Goal: Information Seeking & Learning: Learn about a topic

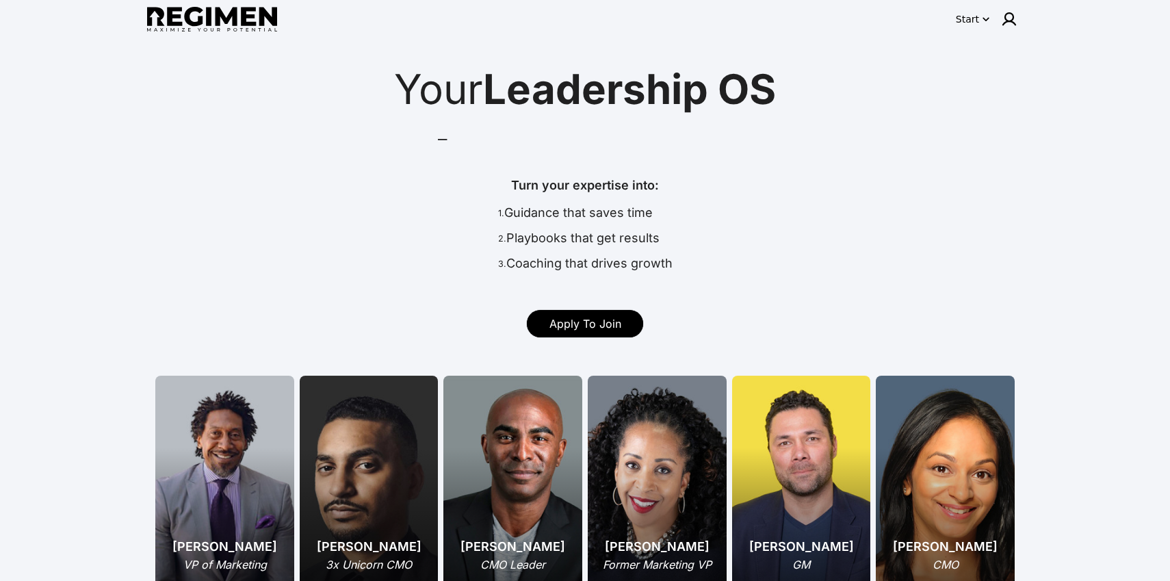
click at [631, 327] on link "Apply To Join" at bounding box center [585, 323] width 116 height 27
click at [978, 31] on div "Start" at bounding box center [806, 18] width 434 height 27
click at [976, 21] on div "Start" at bounding box center [967, 19] width 23 height 14
click at [968, 91] on button "Pricing" at bounding box center [1002, 100] width 86 height 25
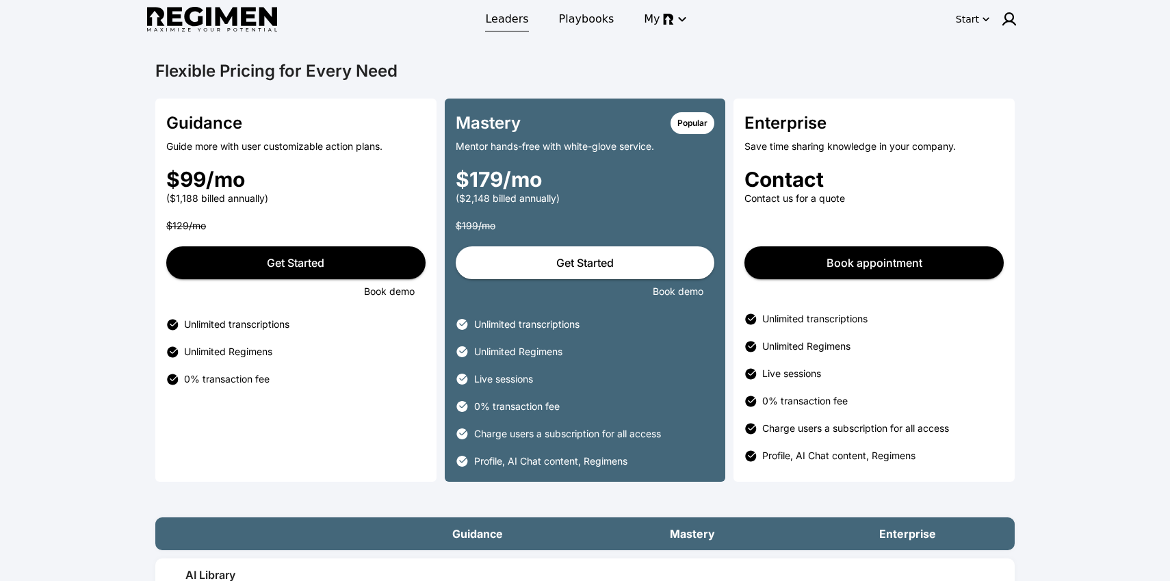
click at [499, 25] on span "Leaders" at bounding box center [506, 19] width 43 height 16
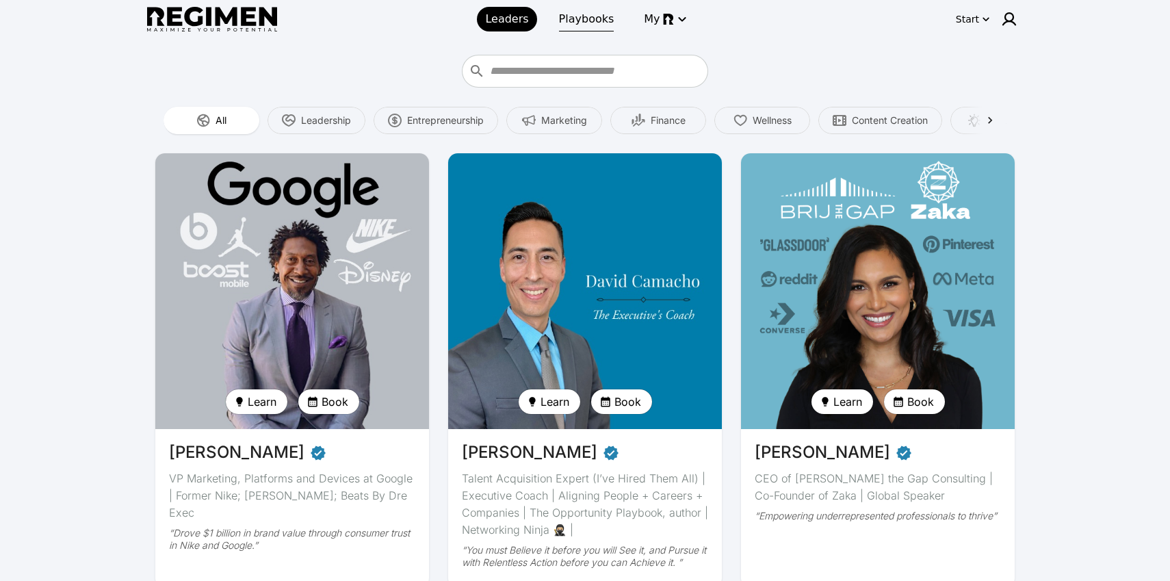
click at [558, 21] on link "Playbooks" at bounding box center [587, 19] width 72 height 25
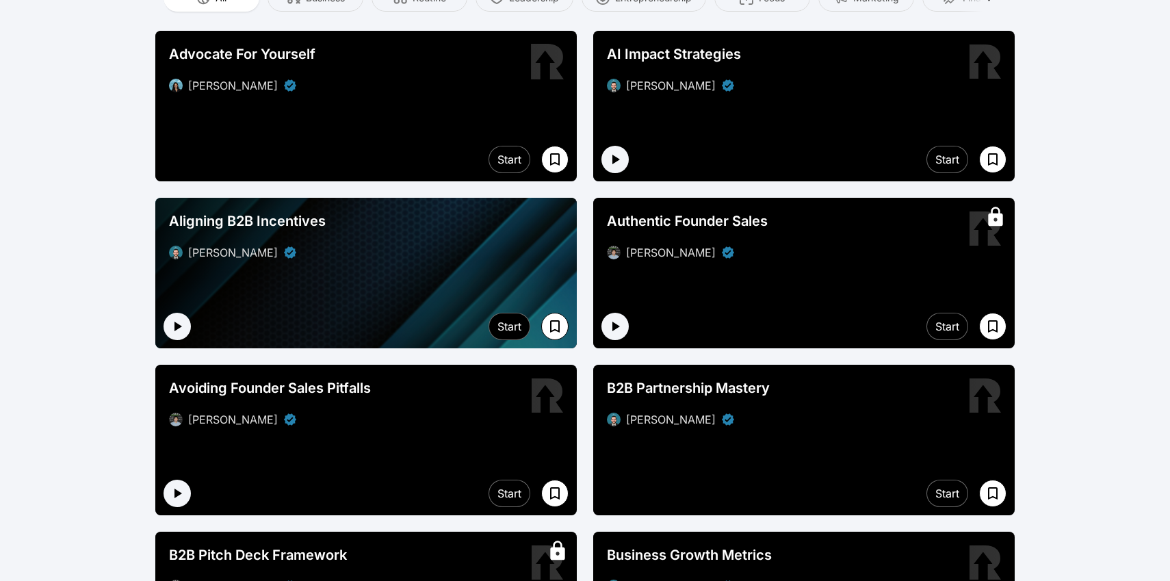
scroll to position [260, 0]
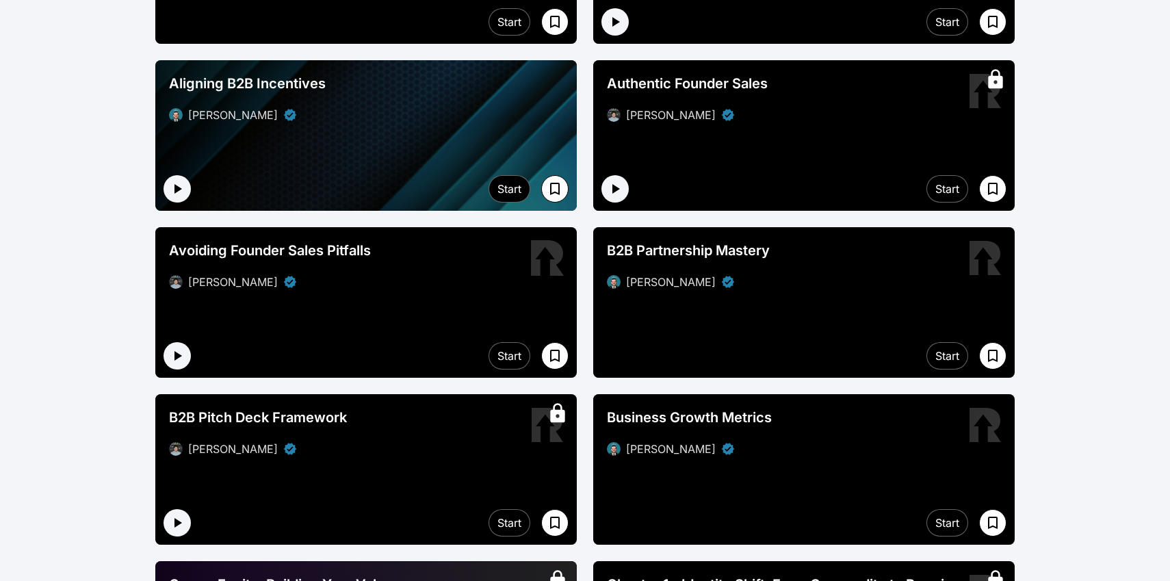
click at [423, 289] on div "[PERSON_NAME]" at bounding box center [366, 282] width 394 height 16
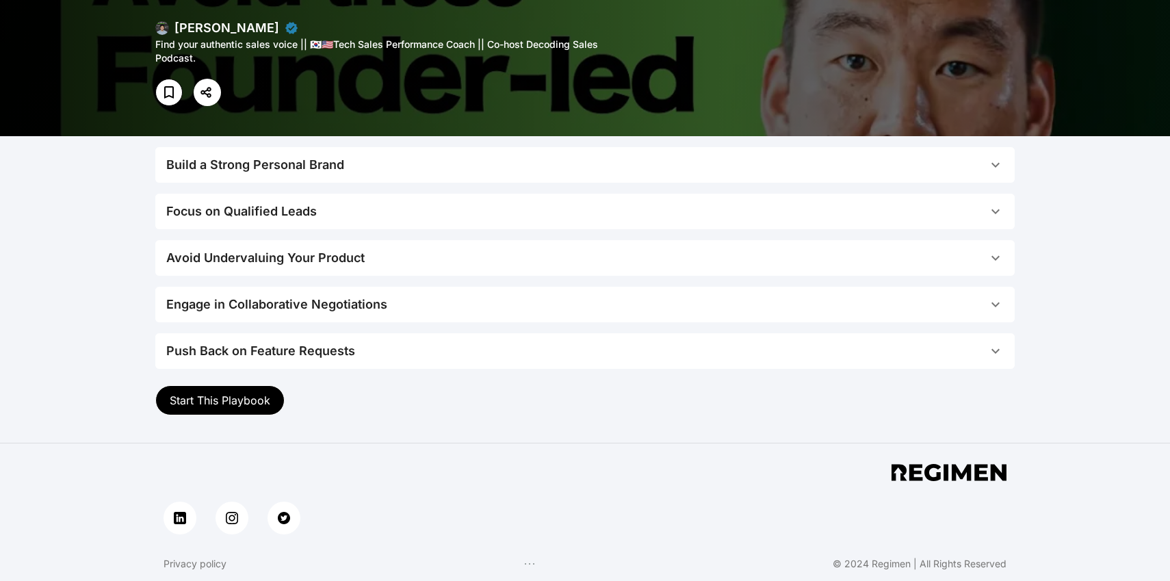
click at [423, 290] on button "Engage in Collaborative Negotiations" at bounding box center [584, 305] width 859 height 36
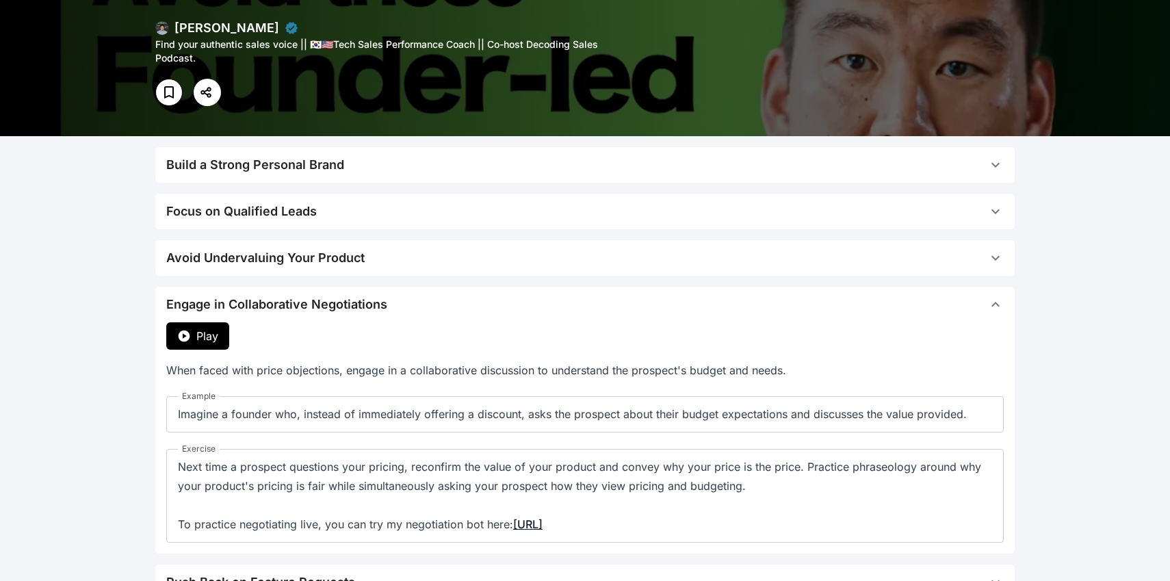
scroll to position [196, 0]
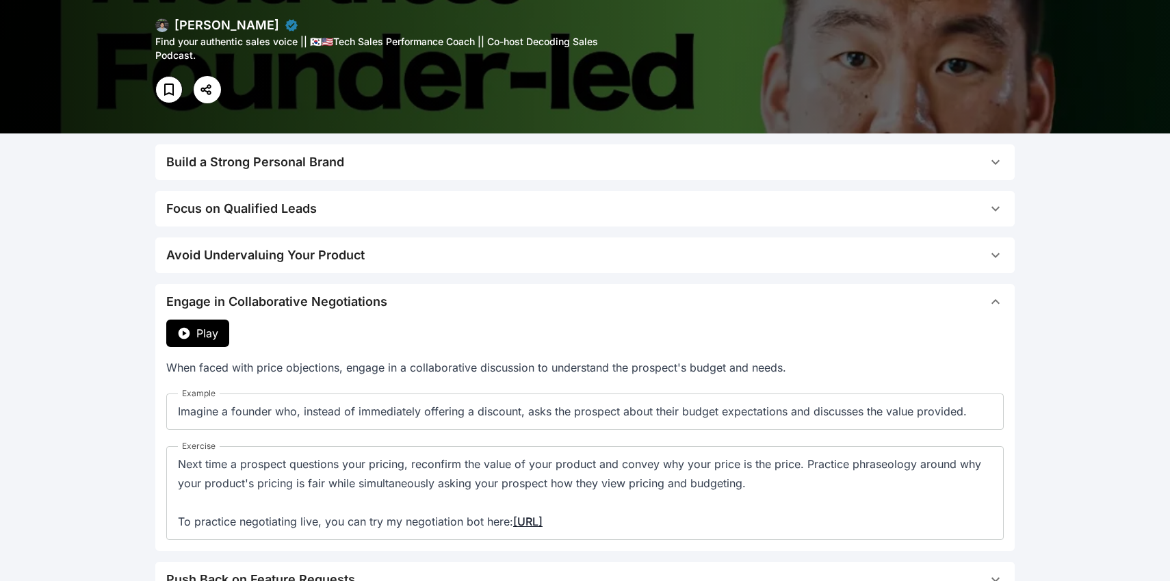
click at [425, 280] on div "Build a Strong Personal Brand Play Start investing in your personal brand early…" at bounding box center [584, 370] width 859 height 453
click at [428, 296] on span "Engage in Collaborative Negotiations" at bounding box center [576, 301] width 821 height 19
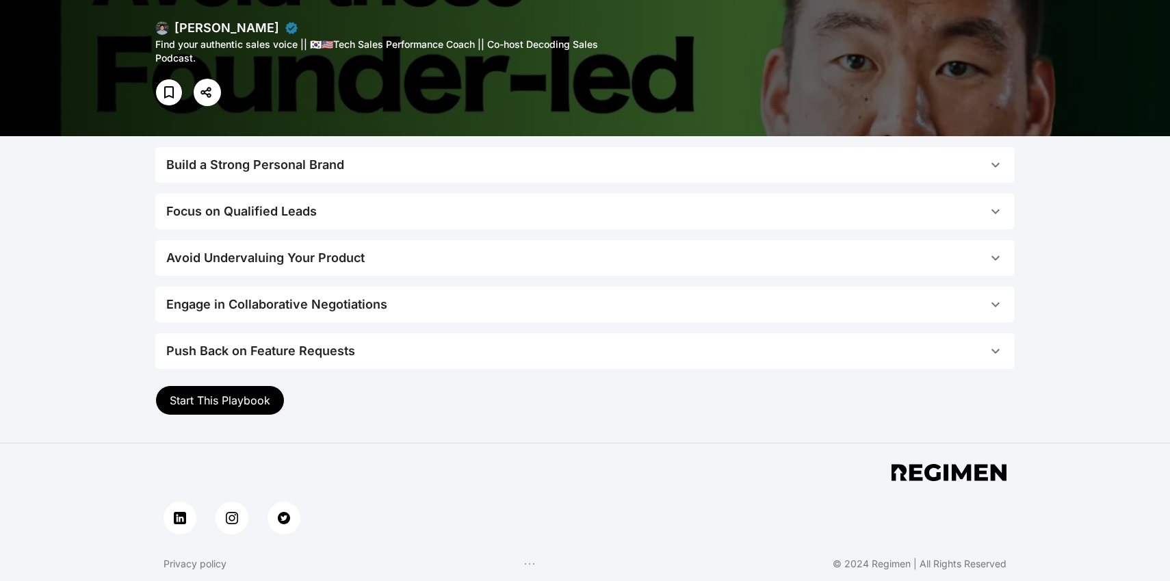
scroll to position [0, 0]
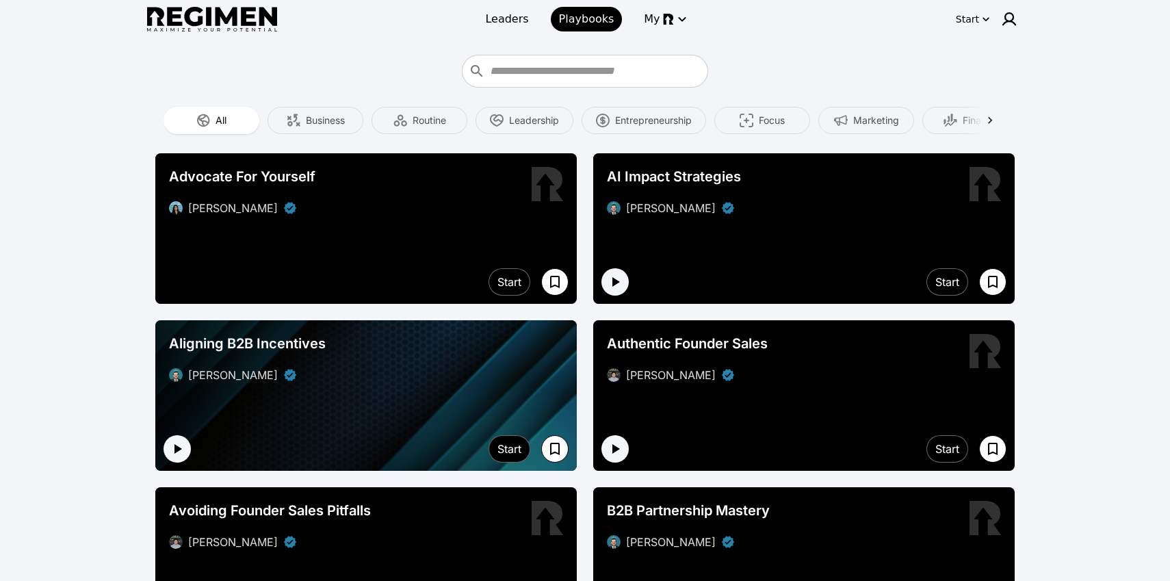
click at [255, 29] on img at bounding box center [212, 19] width 130 height 25
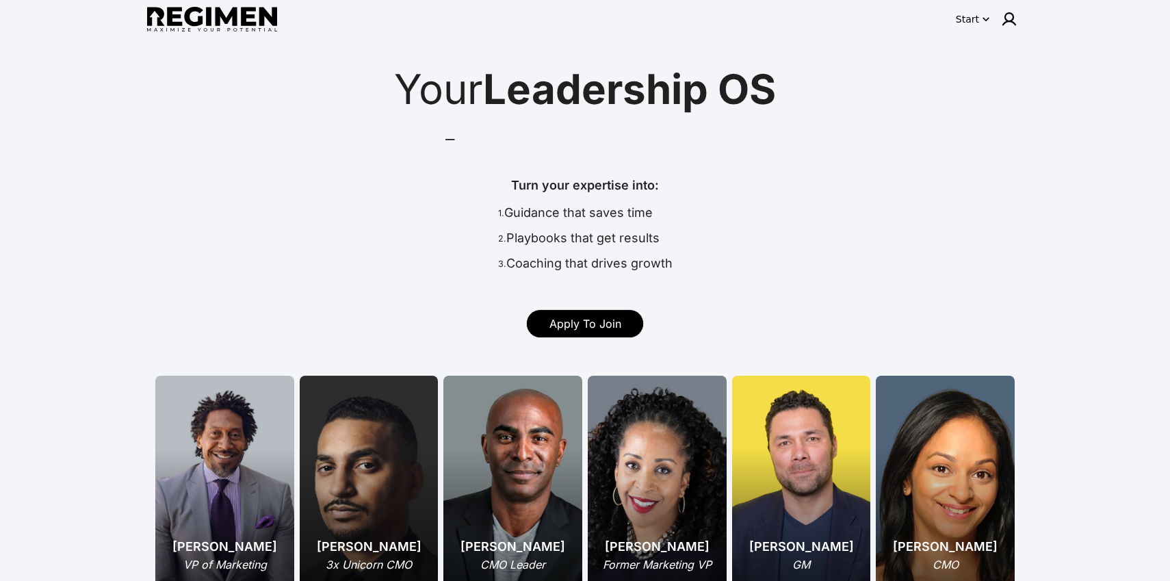
click at [958, 8] on div "Start" at bounding box center [806, 18] width 434 height 27
click at [964, 10] on button "Start" at bounding box center [973, 19] width 40 height 22
click at [971, 43] on button "Apply to Join" at bounding box center [1002, 45] width 86 height 25
click at [1006, 21] on img at bounding box center [1009, 19] width 16 height 16
click at [968, 169] on div at bounding box center [585, 290] width 1170 height 581
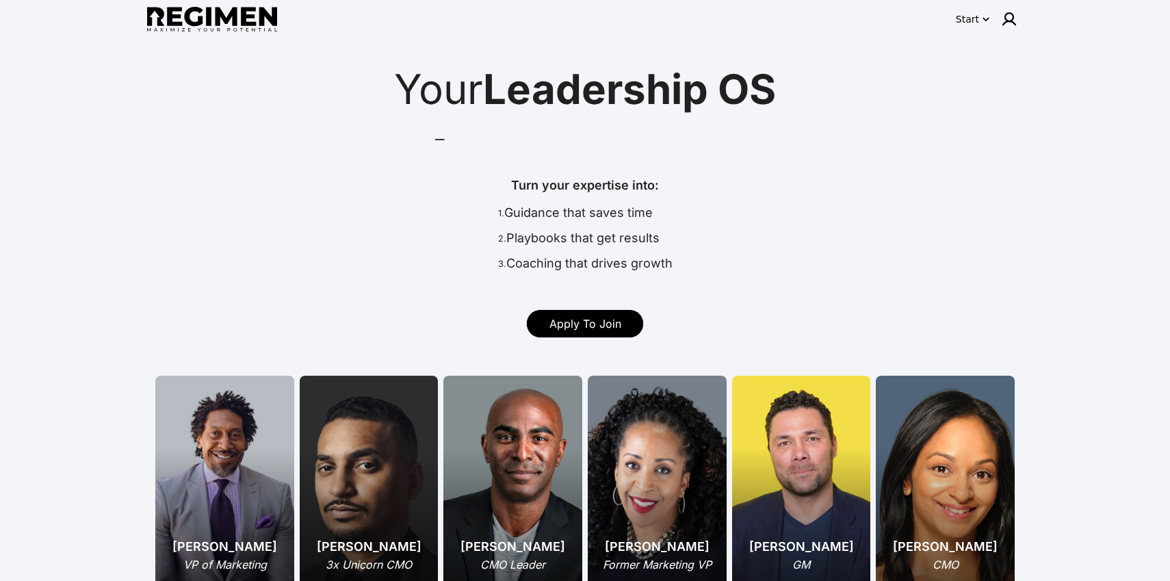
click at [181, 31] on img at bounding box center [212, 19] width 130 height 25
click at [435, 140] on div "Mentor leaders faster, at scale" at bounding box center [435, 132] width 0 height 28
click at [568, 188] on div "Turn your expertise into:" at bounding box center [585, 189] width 174 height 27
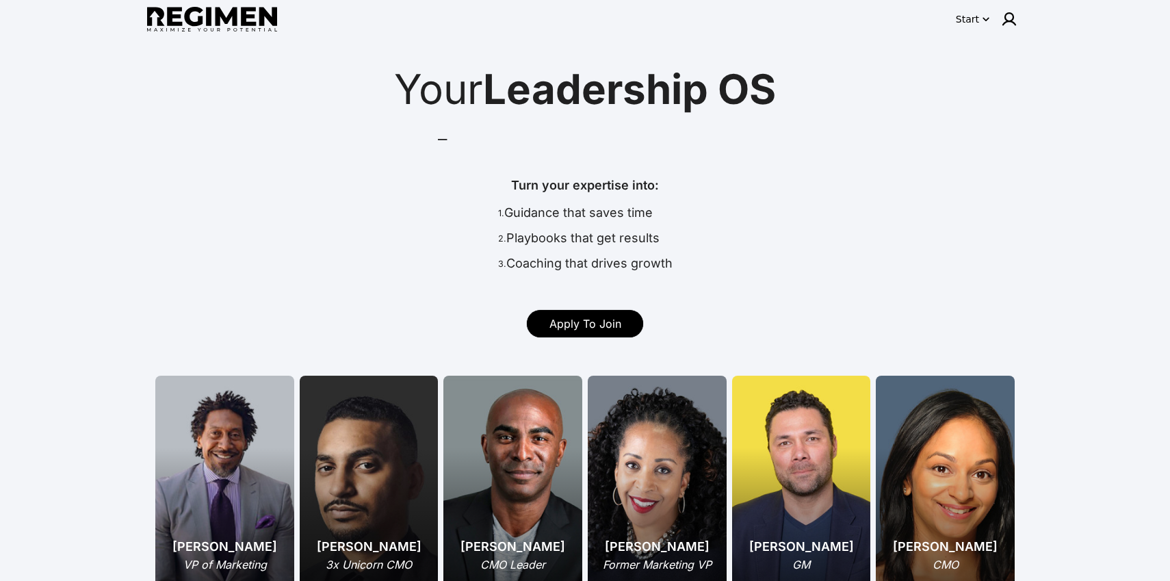
click at [558, 334] on link "Apply To Join" at bounding box center [585, 323] width 116 height 27
click at [970, 29] on button "Start" at bounding box center [973, 19] width 40 height 22
click at [982, 92] on button "Pricing" at bounding box center [1002, 100] width 86 height 25
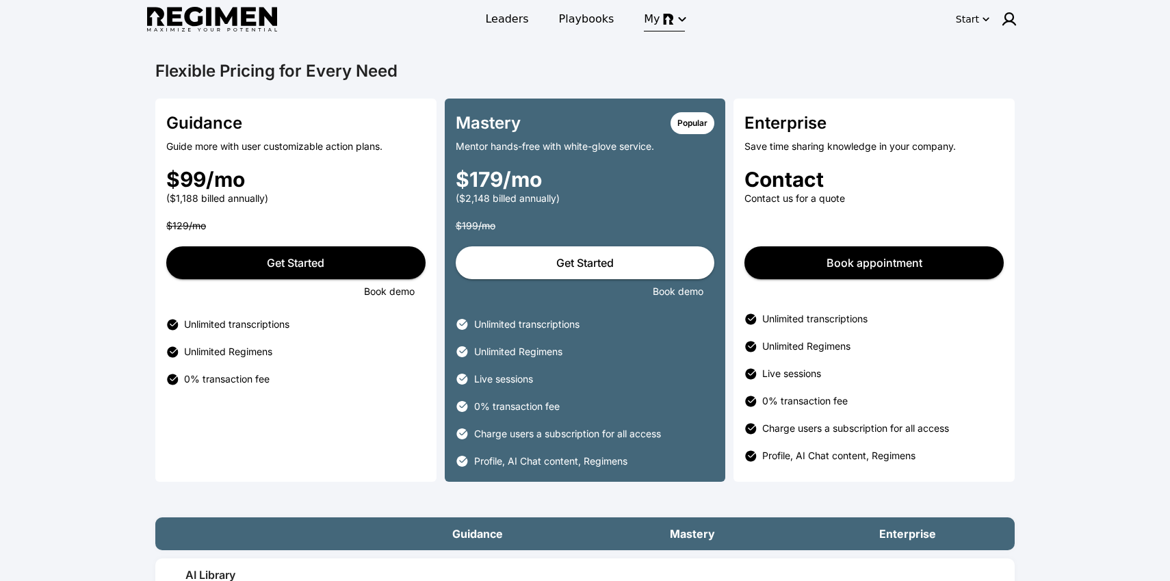
click at [676, 21] on icon "button" at bounding box center [682, 19] width 16 height 16
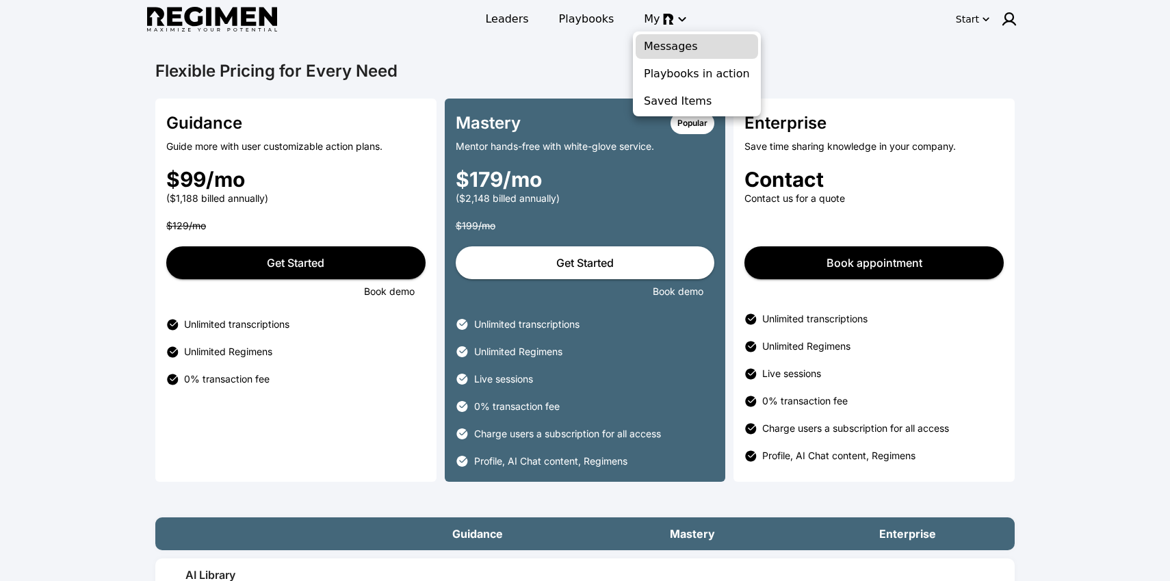
click at [679, 41] on span "Messages" at bounding box center [697, 46] width 106 height 16
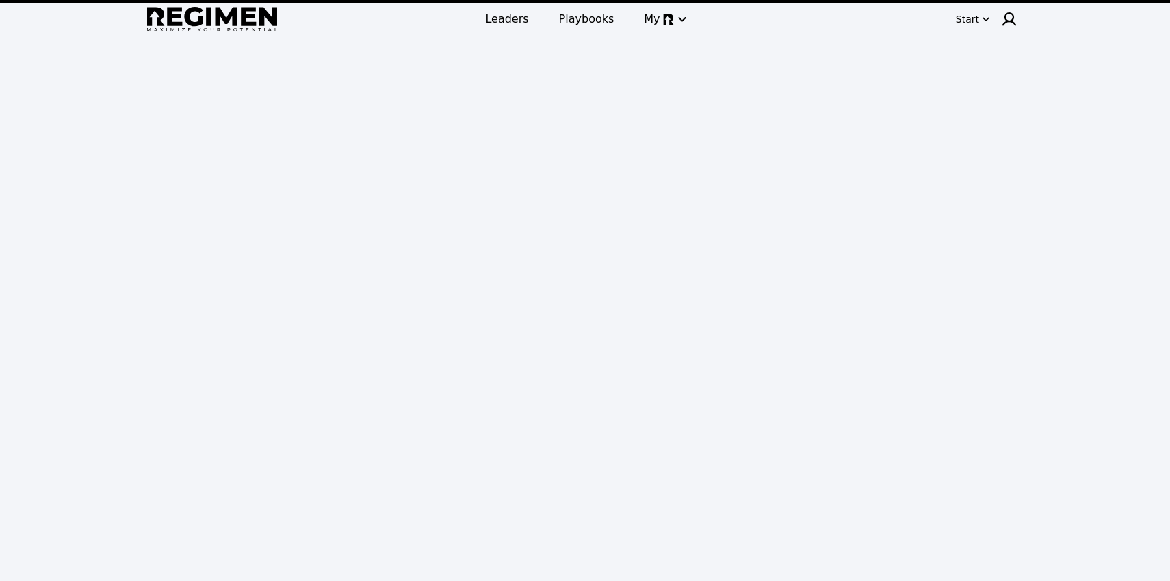
click at [605, 38] on div "Leaders Playbooks My Start" at bounding box center [585, 19] width 876 height 38
click at [605, 34] on div "Leaders Playbooks My" at bounding box center [585, 19] width 434 height 30
click at [605, 30] on link "Playbooks" at bounding box center [587, 19] width 72 height 25
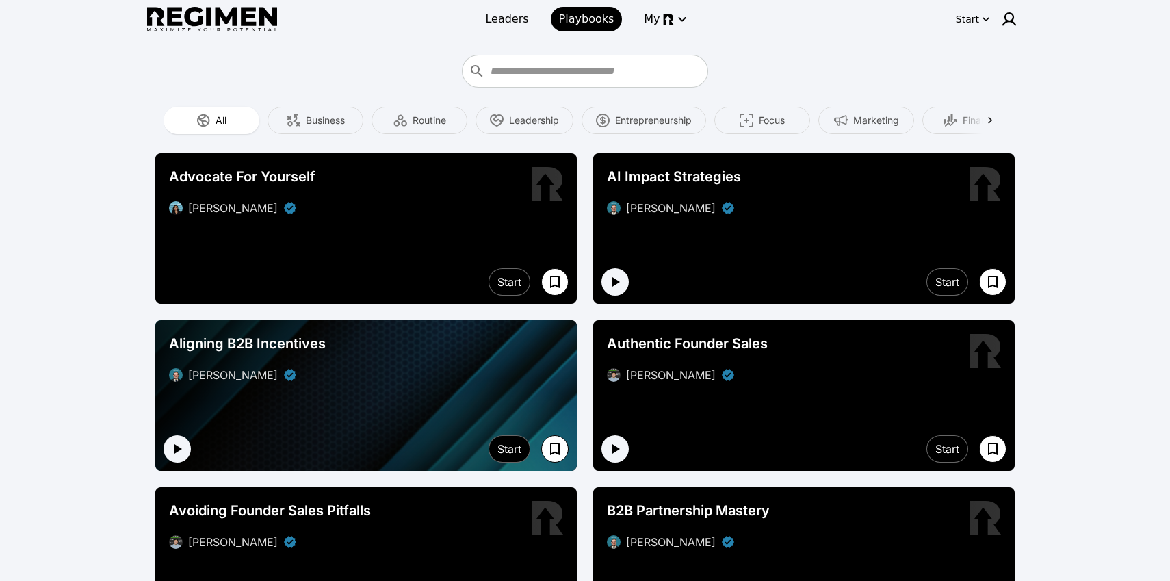
click at [252, 61] on div at bounding box center [584, 71] width 859 height 33
click at [254, 36] on div "Leaders Playbooks My Start" at bounding box center [585, 19] width 876 height 38
click at [260, 24] on img at bounding box center [212, 19] width 130 height 25
